Goal: Information Seeking & Learning: Find contact information

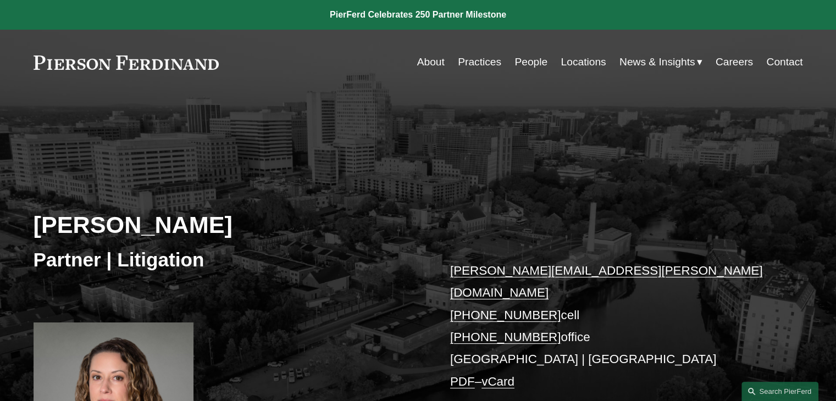
click at [344, 269] on div "[PERSON_NAME] Partner | Litigation [PERSON_NAME][EMAIL_ADDRESS][PERSON_NAME][DO…" at bounding box center [418, 310] width 836 height 332
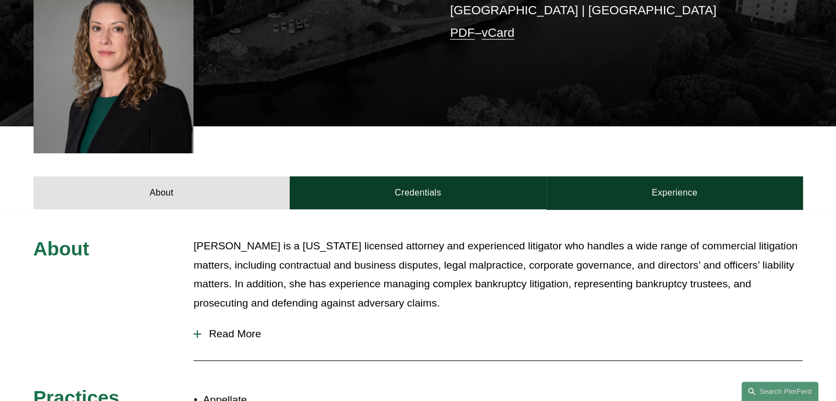
scroll to position [351, 0]
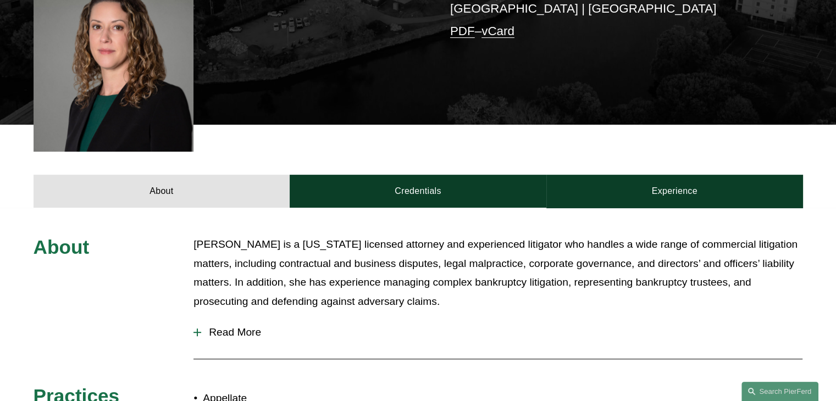
click at [548, 235] on p "[PERSON_NAME] is a [US_STATE] licensed attorney and experienced litigator who h…" at bounding box center [498, 273] width 609 height 76
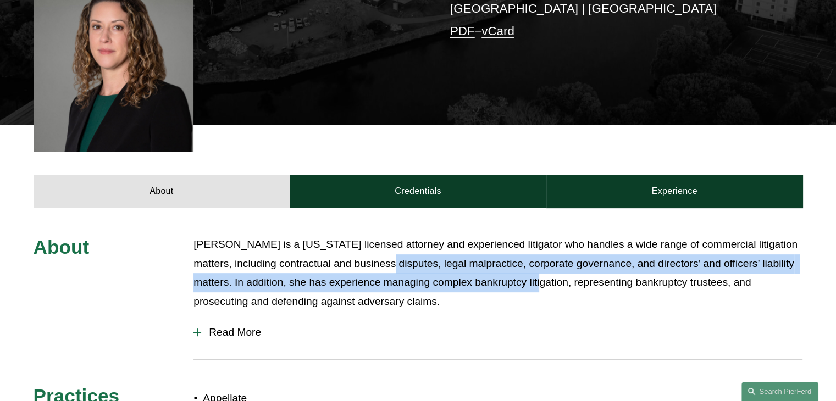
drag, startPoint x: 400, startPoint y: 218, endPoint x: 545, endPoint y: 250, distance: 148.6
click at [545, 250] on p "[PERSON_NAME] is a [US_STATE] licensed attorney and experienced litigator who h…" at bounding box center [498, 273] width 609 height 76
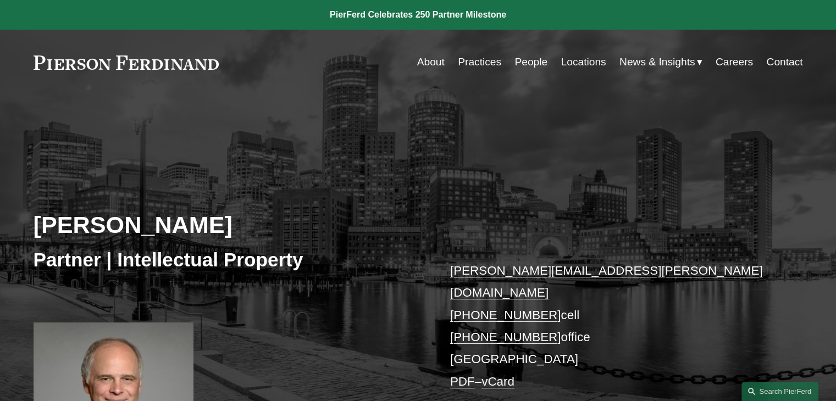
click at [409, 154] on div "David Boundy Partner | Intellectual Property david.boundy@pierferd.com +1.646.4…" at bounding box center [418, 310] width 836 height 332
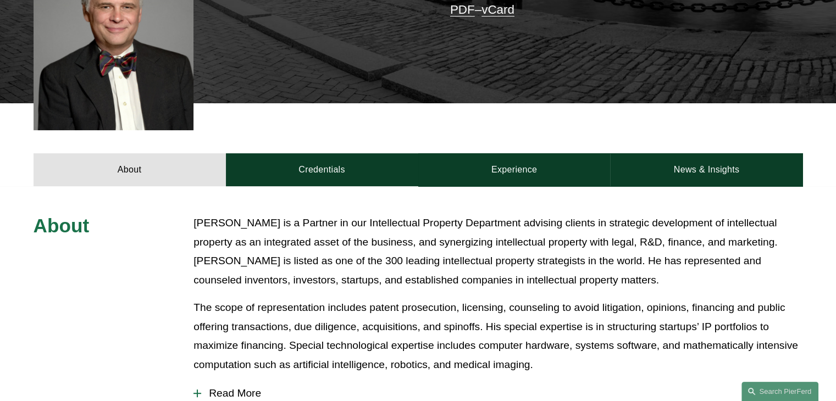
scroll to position [388, 0]
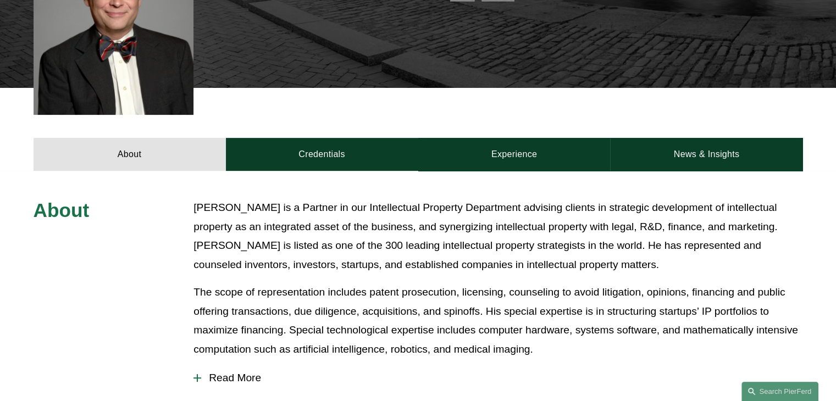
click at [483, 216] on p "David Boundy is a Partner in our Intellectual Property Department advising clie…" at bounding box center [498, 237] width 609 height 76
click at [487, 283] on p "The scope of representation includes patent prosecution, licensing, counseling …" at bounding box center [498, 321] width 609 height 76
click at [586, 233] on p "David Boundy is a Partner in our Intellectual Property Department advising clie…" at bounding box center [498, 237] width 609 height 76
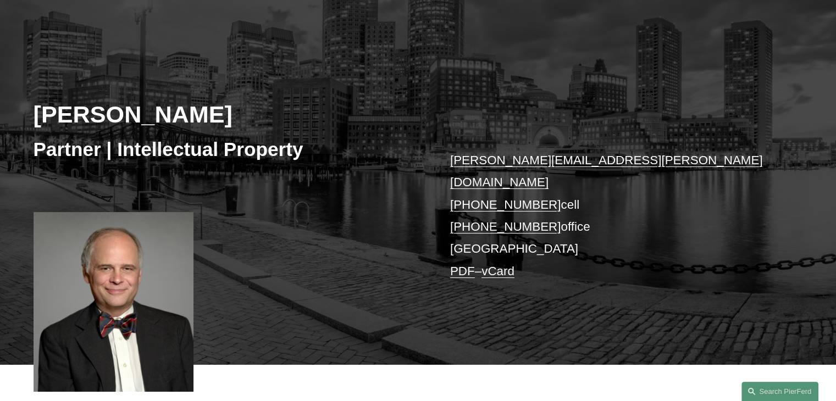
scroll to position [131, 0]
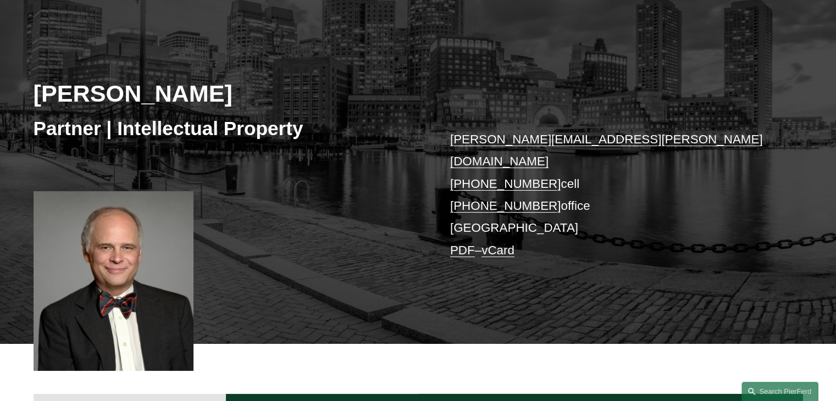
drag, startPoint x: 544, startPoint y: 159, endPoint x: 451, endPoint y: 162, distance: 93.0
click at [451, 162] on p "david.boundy@pierferd.com +1.646.472.9737 cell +1.646.992.5422 office Boston PD…" at bounding box center [610, 195] width 321 height 133
copy link "+1.646.992.5422"
